Goal: Transaction & Acquisition: Purchase product/service

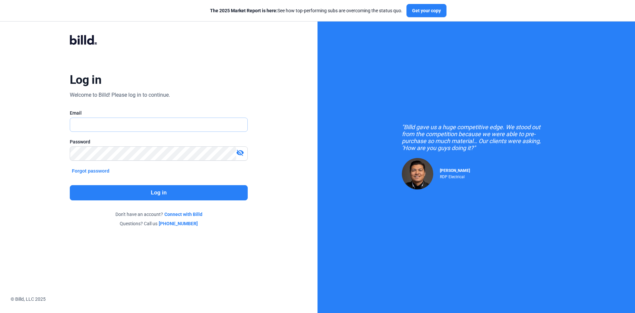
type input "[EMAIL_ADDRESS][DOMAIN_NAME]"
click at [207, 192] on button "Log in" at bounding box center [159, 192] width 178 height 15
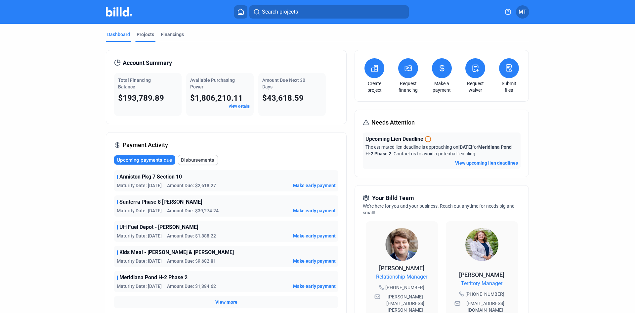
click at [142, 38] on div "Projects" at bounding box center [145, 36] width 20 height 11
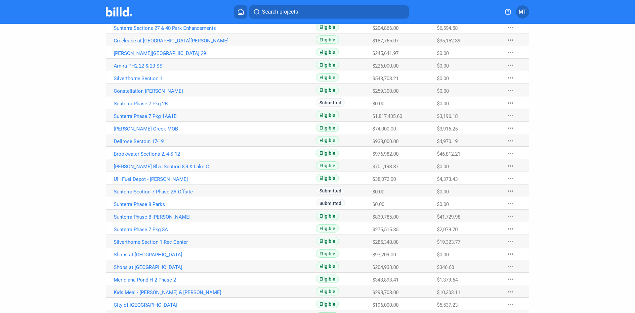
scroll to position [138, 0]
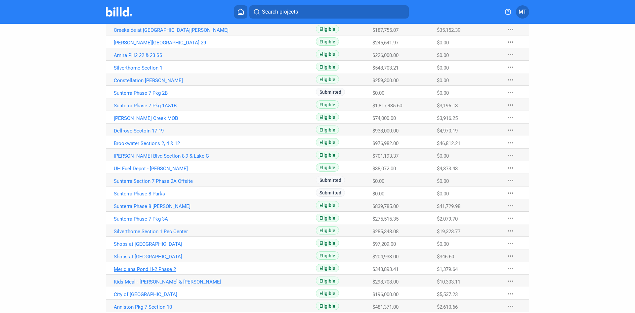
click at [162, 266] on link "Meridiana Pond H-2 Phase 2" at bounding box center [187, 269] width 147 height 6
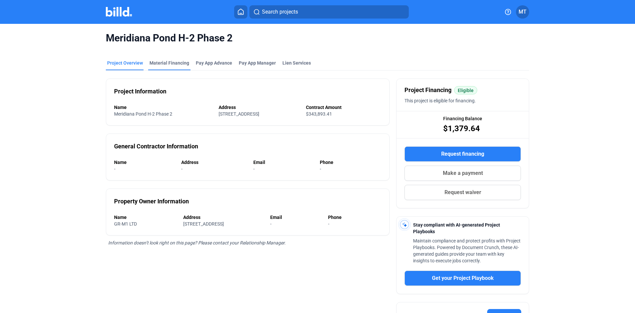
click at [176, 63] on div "Material Financing" at bounding box center [170, 63] width 40 height 7
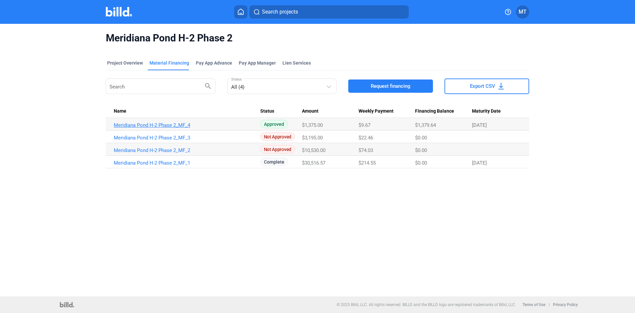
click at [164, 124] on link "Meridiana Pond H-2 Phase 2_MF_4" at bounding box center [187, 125] width 147 height 6
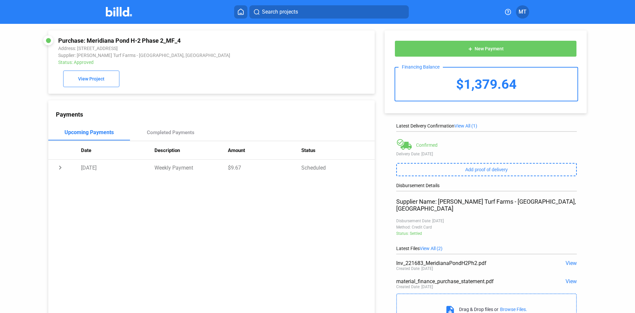
click at [113, 16] on img at bounding box center [119, 12] width 26 height 10
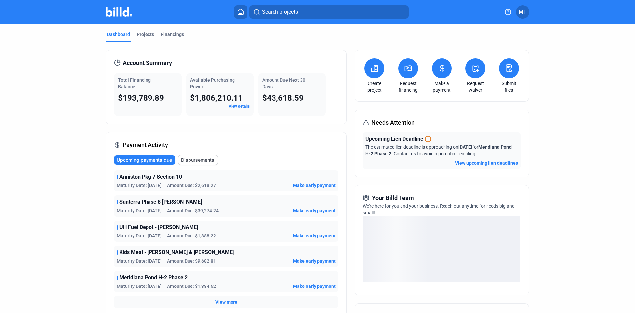
click at [471, 163] on button "View upcoming lien deadlines" at bounding box center [486, 163] width 63 height 7
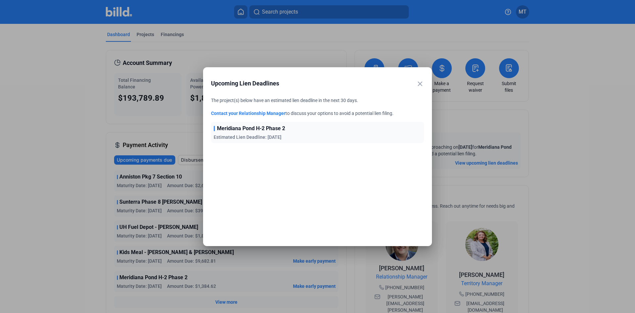
click at [255, 112] on link "Contact your Relationship Manager" at bounding box center [248, 113] width 74 height 5
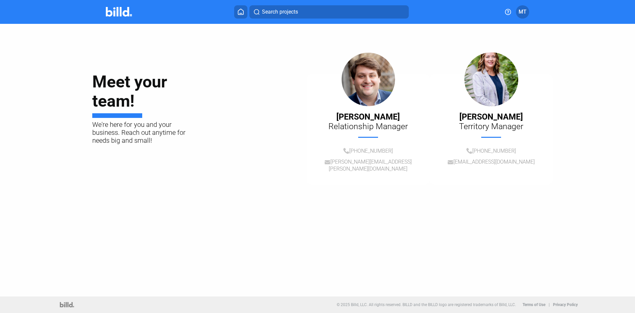
click at [120, 12] on img at bounding box center [119, 12] width 26 height 10
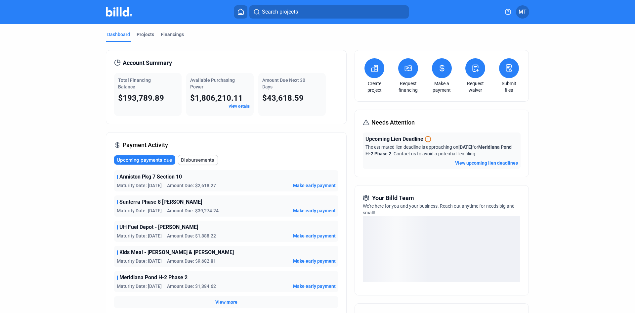
click at [473, 76] on button at bounding box center [476, 68] width 20 height 20
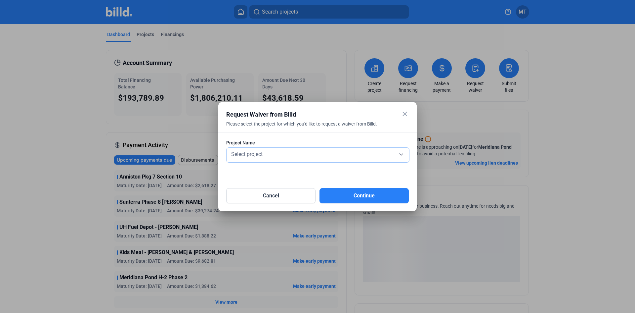
click at [402, 148] on div "Select project" at bounding box center [318, 155] width 176 height 15
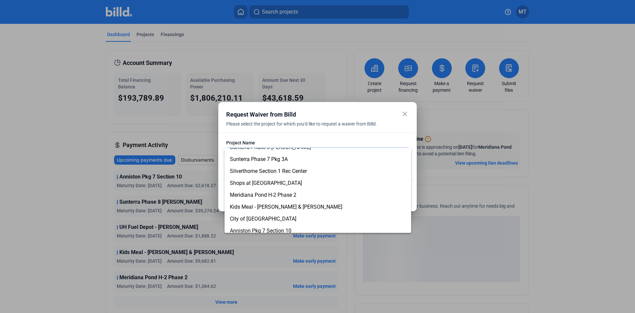
scroll to position [177, 0]
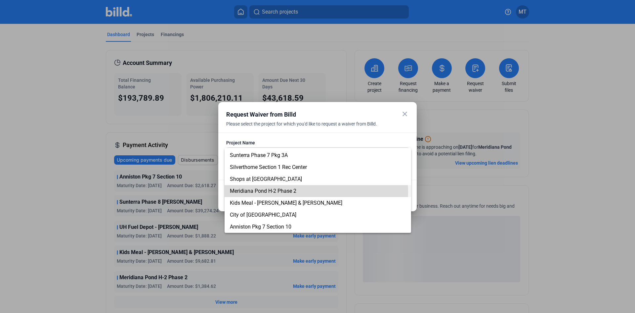
click at [296, 192] on span "Meridiana Pond H-2 Phase 2" at bounding box center [263, 191] width 67 height 6
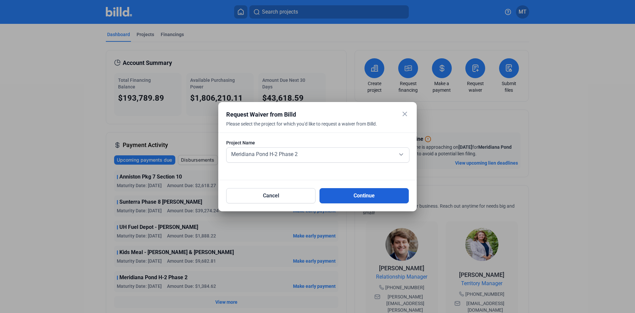
click at [344, 194] on button "Continue" at bounding box center [364, 195] width 89 height 15
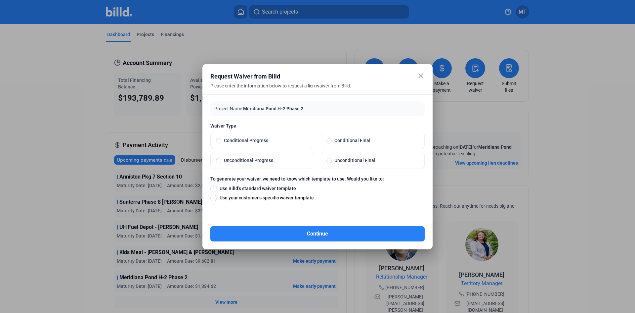
click at [424, 75] on mat-icon "close" at bounding box center [421, 76] width 8 height 8
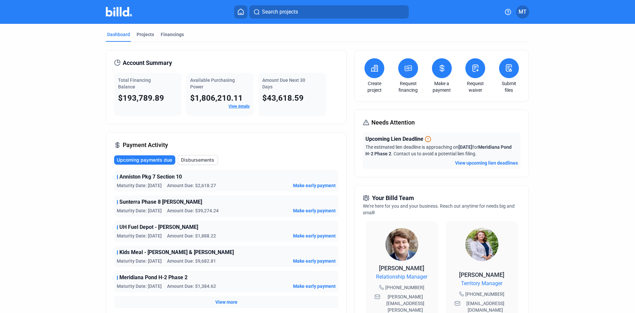
click at [438, 68] on icon at bounding box center [442, 68] width 8 height 8
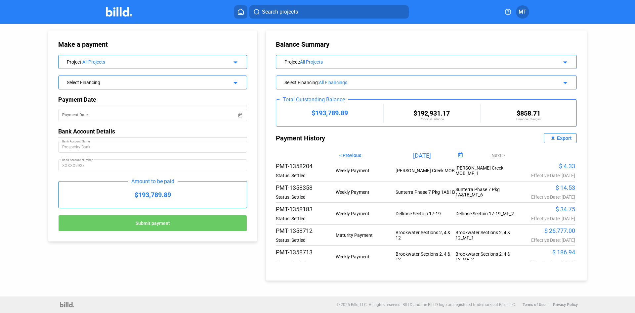
scroll to position [132, 0]
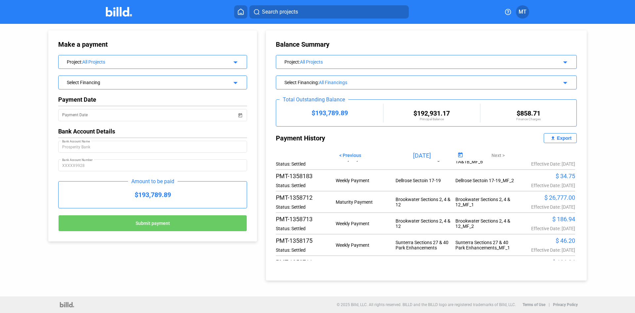
click at [131, 12] on img at bounding box center [119, 12] width 26 height 10
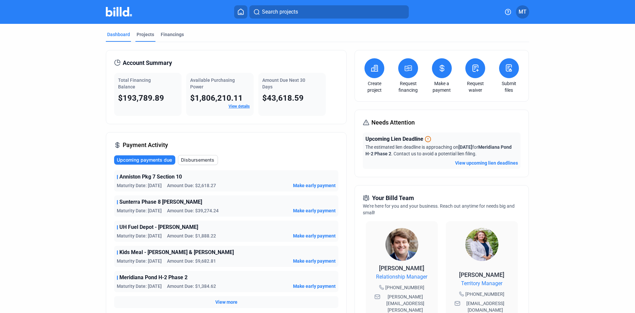
click at [150, 36] on div "Projects" at bounding box center [146, 34] width 18 height 7
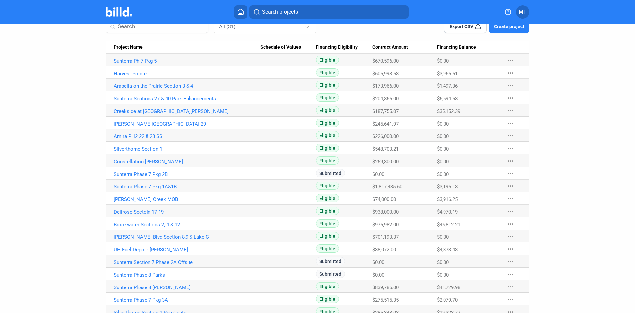
scroll to position [66, 0]
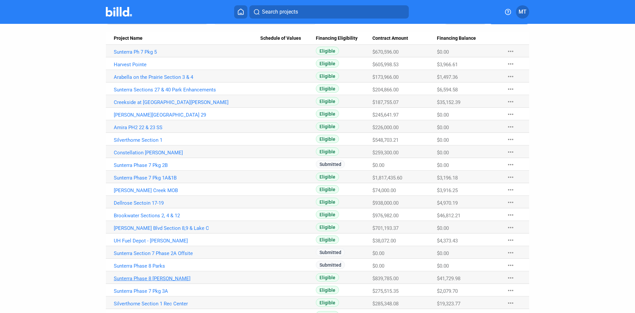
click at [164, 277] on link "Sunterra Phase 8 [PERSON_NAME]" at bounding box center [187, 278] width 147 height 6
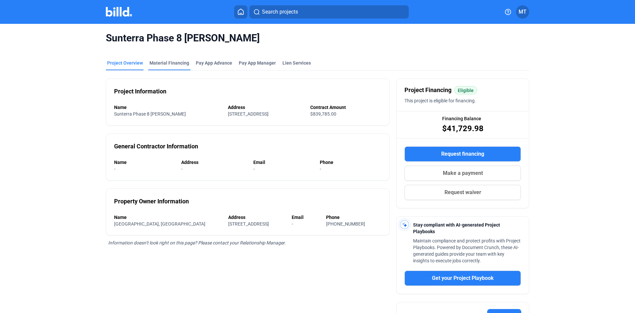
click at [164, 61] on div "Material Financing" at bounding box center [170, 63] width 40 height 7
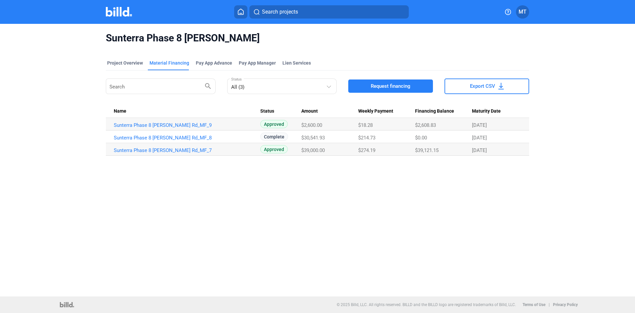
click at [159, 154] on td "Sunterra Phase 8 [PERSON_NAME] Rd_MF_7" at bounding box center [183, 149] width 155 height 13
click at [159, 152] on link "Sunterra Phase 8 [PERSON_NAME] Rd_MF_7" at bounding box center [187, 150] width 147 height 6
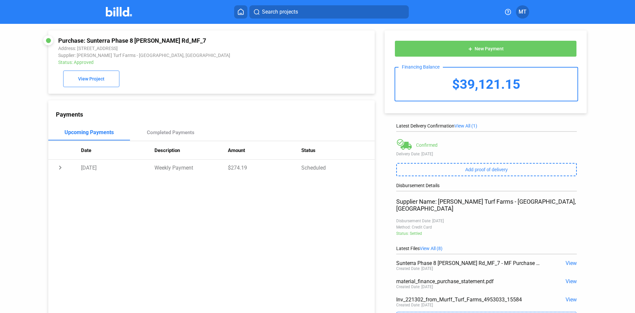
click at [127, 9] on img at bounding box center [119, 12] width 26 height 10
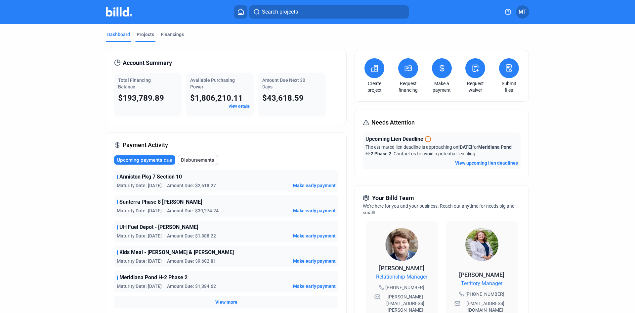
click at [152, 34] on div "Projects" at bounding box center [145, 36] width 20 height 11
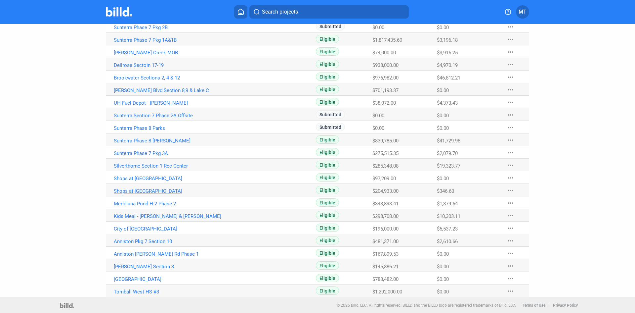
scroll to position [205, 0]
click at [164, 200] on link "Meridiana Pond H-2 Phase 2" at bounding box center [187, 203] width 147 height 6
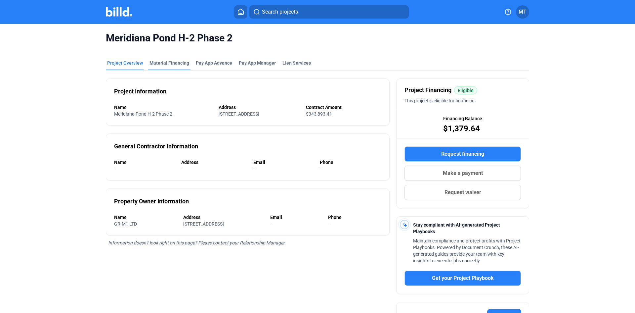
click at [171, 65] on div "Material Financing" at bounding box center [170, 63] width 40 height 7
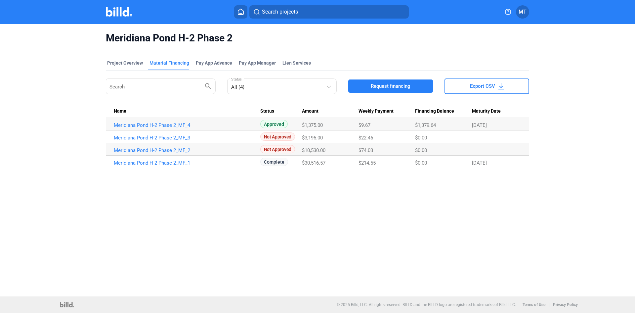
click at [125, 14] on img at bounding box center [119, 12] width 26 height 10
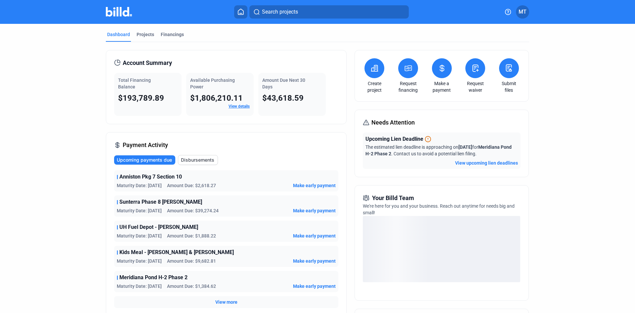
click at [440, 67] on icon at bounding box center [442, 68] width 4 height 7
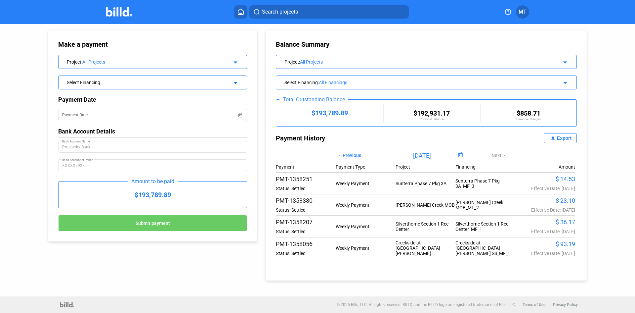
click at [132, 67] on div "Project : All Projects arrow_drop_down" at bounding box center [152, 62] width 189 height 14
click at [240, 63] on div "Project : All Projects arrow_drop_down" at bounding box center [153, 61] width 188 height 12
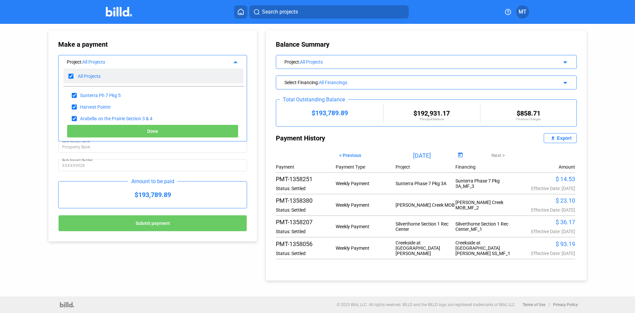
click at [72, 76] on input "checkbox" at bounding box center [71, 76] width 5 height 10
checkbox input "false"
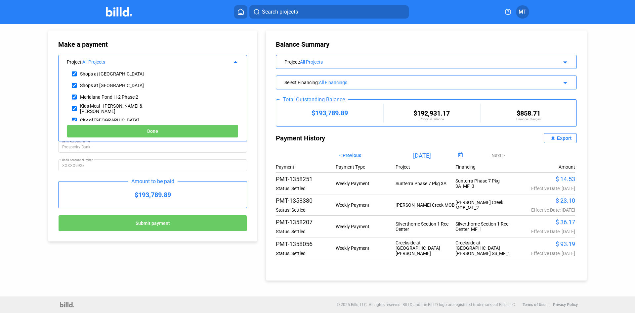
scroll to position [232, 0]
click at [77, 95] on div "Meridiana Pond H-2 Phase 2" at bounding box center [122, 95] width 117 height 12
click at [75, 97] on input "checkbox" at bounding box center [74, 95] width 5 height 10
checkbox input "true"
click at [99, 133] on button "Done" at bounding box center [153, 130] width 172 height 13
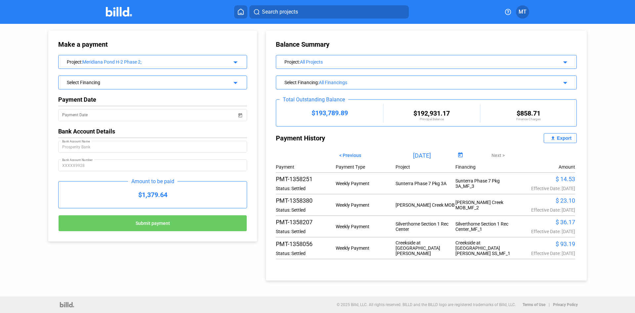
click at [241, 88] on div "Select Financing arrow_drop_down" at bounding box center [152, 82] width 189 height 14
click at [237, 83] on mat-icon "arrow_drop_down" at bounding box center [235, 82] width 8 height 8
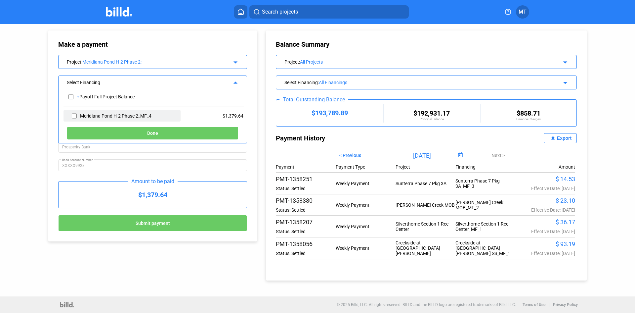
click at [75, 114] on input "checkbox" at bounding box center [74, 116] width 5 height 10
checkbox input "true"
click at [104, 133] on button "Done" at bounding box center [153, 132] width 172 height 13
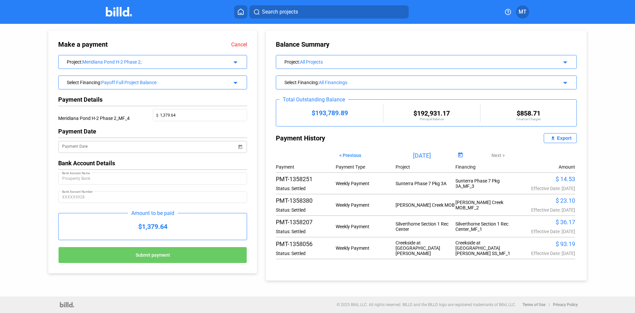
click at [239, 149] on span "Open calendar" at bounding box center [240, 143] width 16 height 16
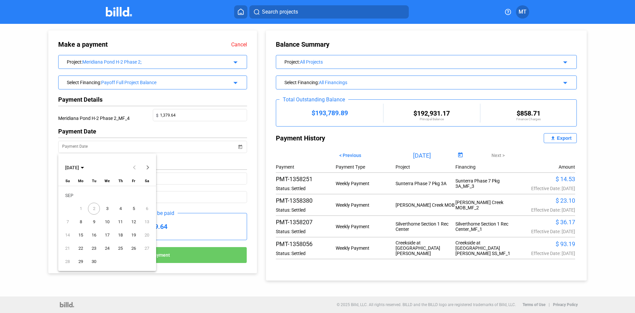
click at [105, 205] on span "3" at bounding box center [107, 209] width 12 height 12
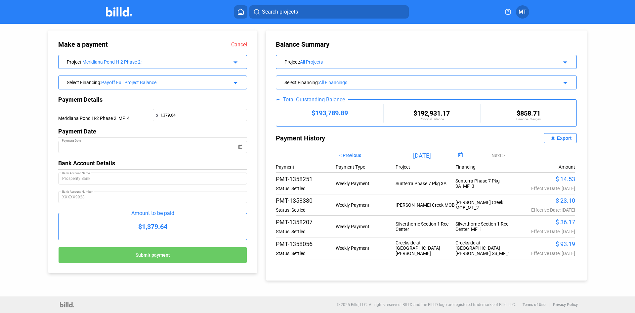
click at [140, 257] on span "Submit payment" at bounding box center [153, 254] width 34 height 5
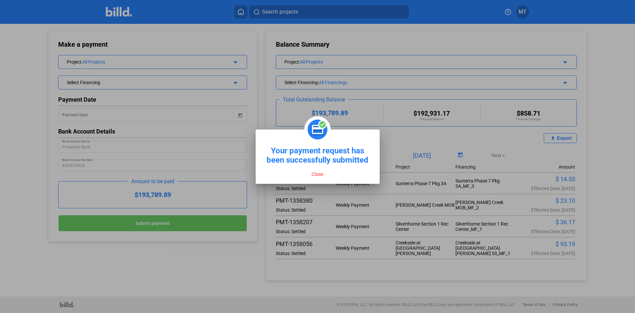
click at [315, 176] on button "Close" at bounding box center [318, 174] width 16 height 6
